Goal: Task Accomplishment & Management: Manage account settings

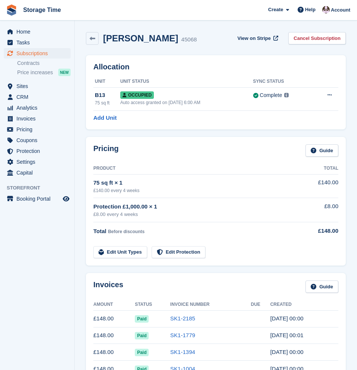
scroll to position [58, 0]
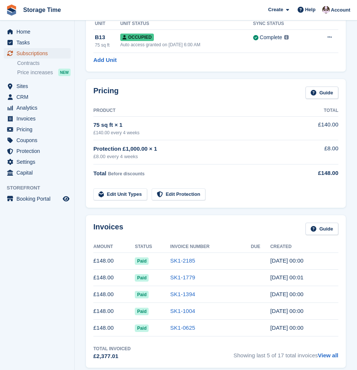
click at [31, 57] on span "Subscriptions" at bounding box center [38, 53] width 45 height 10
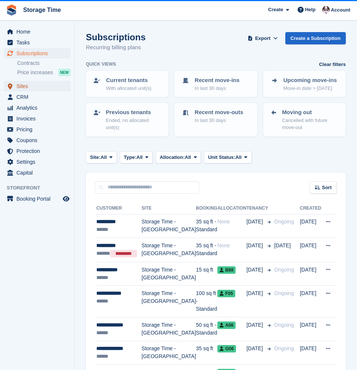
click at [25, 85] on span "Sites" at bounding box center [38, 86] width 45 height 10
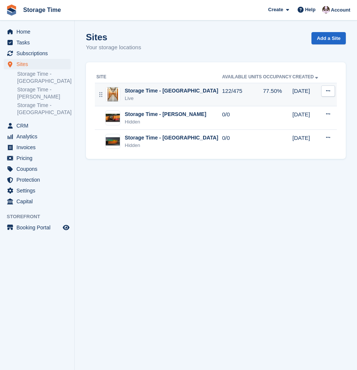
click at [152, 101] on div "Live" at bounding box center [171, 98] width 93 height 7
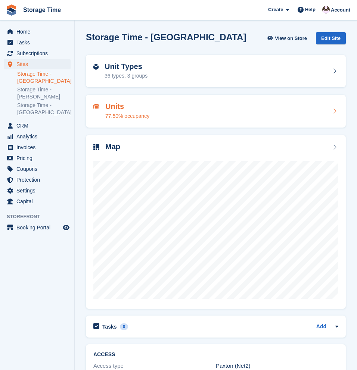
click at [133, 111] on div "Units 77.50% occupancy" at bounding box center [127, 111] width 44 height 18
click at [148, 113] on div "77.50% occupancy" at bounding box center [127, 116] width 44 height 8
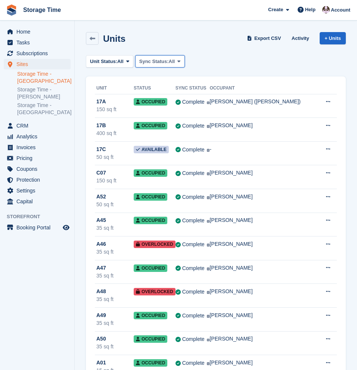
click at [164, 59] on span "Sync Status:" at bounding box center [153, 61] width 29 height 7
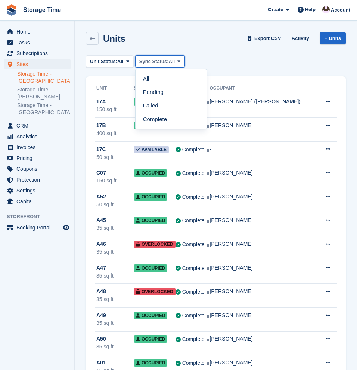
click at [164, 59] on span "Sync Status:" at bounding box center [153, 61] width 29 height 7
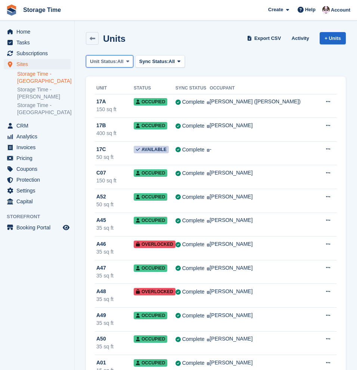
click at [129, 63] on span at bounding box center [128, 61] width 6 height 6
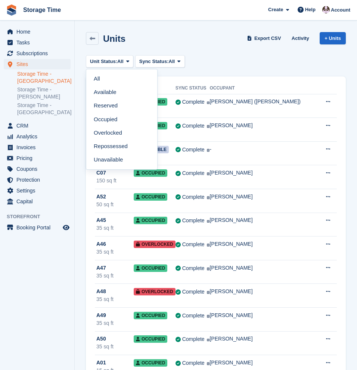
click at [178, 31] on div "Units Export CSV Activity + Units" at bounding box center [215, 39] width 267 height 23
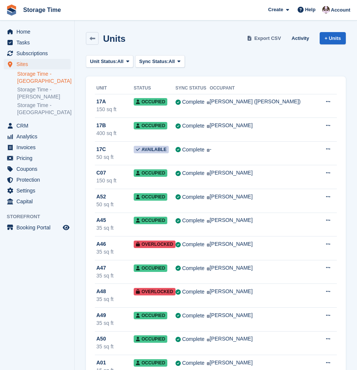
click at [260, 36] on span "Export CSV" at bounding box center [267, 38] width 27 height 7
click at [28, 52] on span "Subscriptions" at bounding box center [38, 53] width 45 height 10
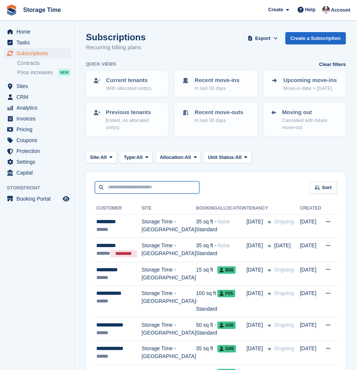
click at [144, 188] on input "text" at bounding box center [147, 187] width 104 height 12
paste input "**********"
type input "**********"
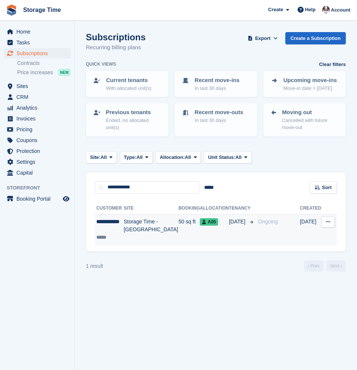
click at [156, 232] on td "Storage Time - [GEOGRAPHIC_DATA]" at bounding box center [151, 229] width 55 height 31
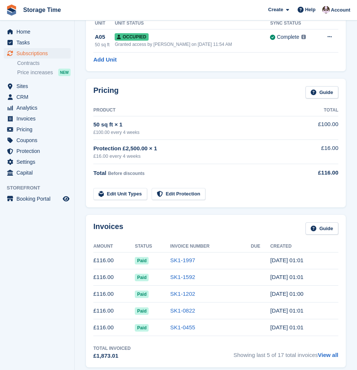
scroll to position [57, 0]
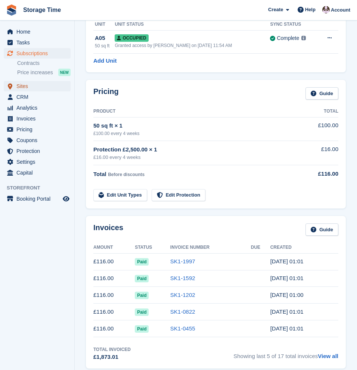
click at [25, 88] on span "Sites" at bounding box center [38, 86] width 45 height 10
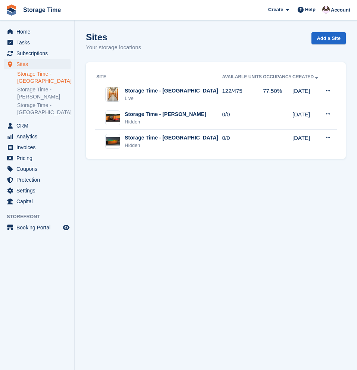
click at [29, 81] on link "Storage Time - [GEOGRAPHIC_DATA]" at bounding box center [43, 78] width 53 height 14
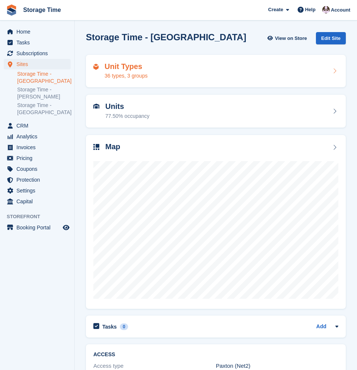
click at [169, 74] on div "Unit Types 36 types, 3 groups" at bounding box center [215, 71] width 245 height 18
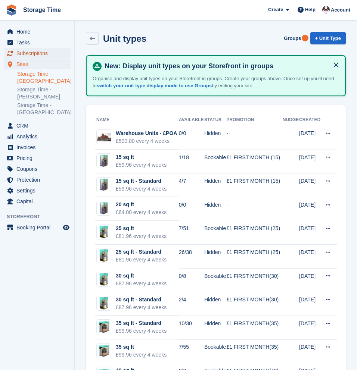
click at [33, 51] on span "Subscriptions" at bounding box center [38, 53] width 45 height 10
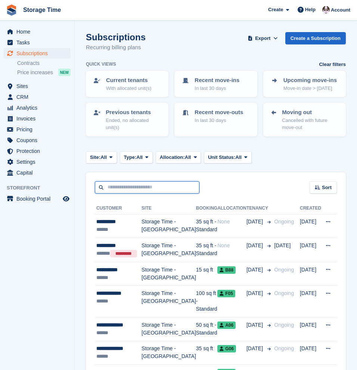
click at [128, 188] on input "text" at bounding box center [147, 187] width 104 height 12
paste input "***"
type input "***"
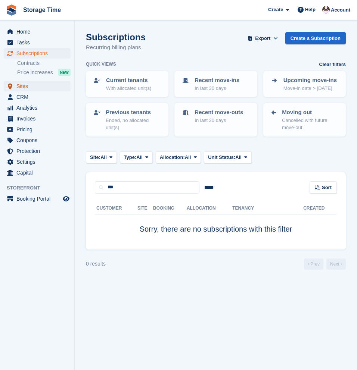
click at [25, 88] on span "Sites" at bounding box center [38, 86] width 45 height 10
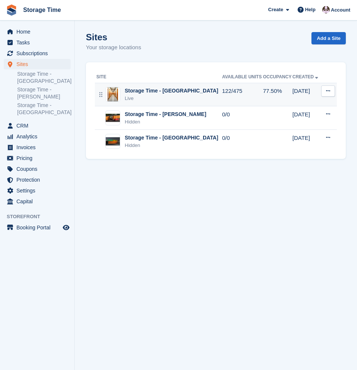
click at [154, 99] on div "Live" at bounding box center [171, 98] width 93 height 7
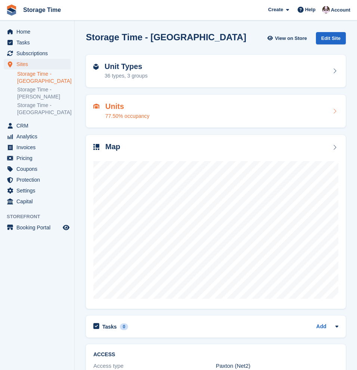
click at [168, 110] on div "Units 77.50% occupancy" at bounding box center [215, 111] width 245 height 18
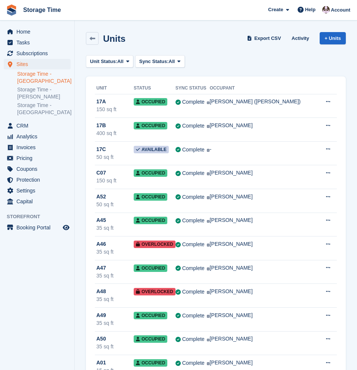
click at [247, 50] on div "Units Export CSV Activity + Units" at bounding box center [215, 39] width 267 height 23
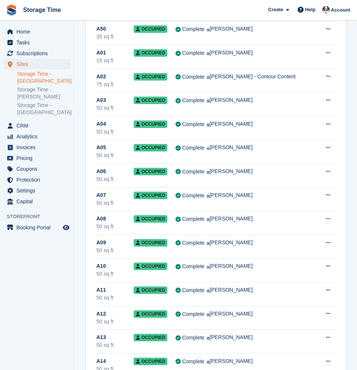
click at [144, 9] on span "Storage Time Create Subscription Invoice Contact Deal Discount Page Help Chat S…" at bounding box center [178, 10] width 357 height 20
